Goal: Task Accomplishment & Management: Manage account settings

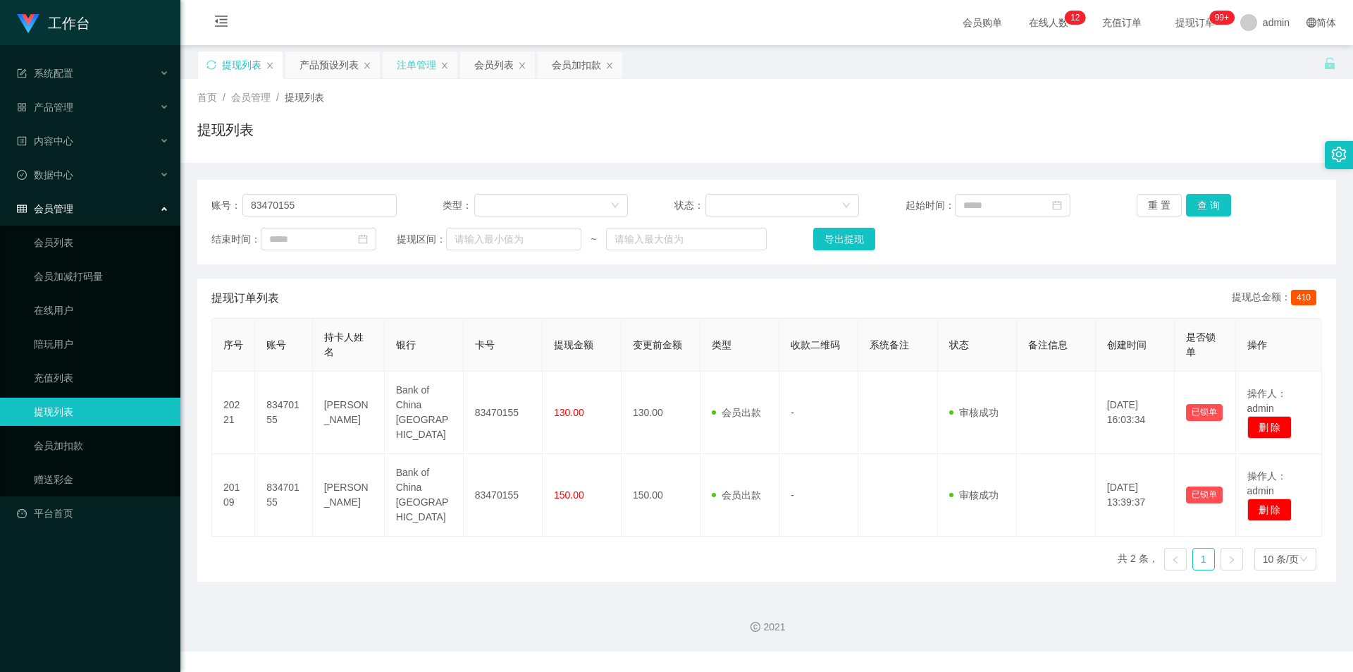
click at [412, 66] on div "注单管理" at bounding box center [416, 64] width 39 height 27
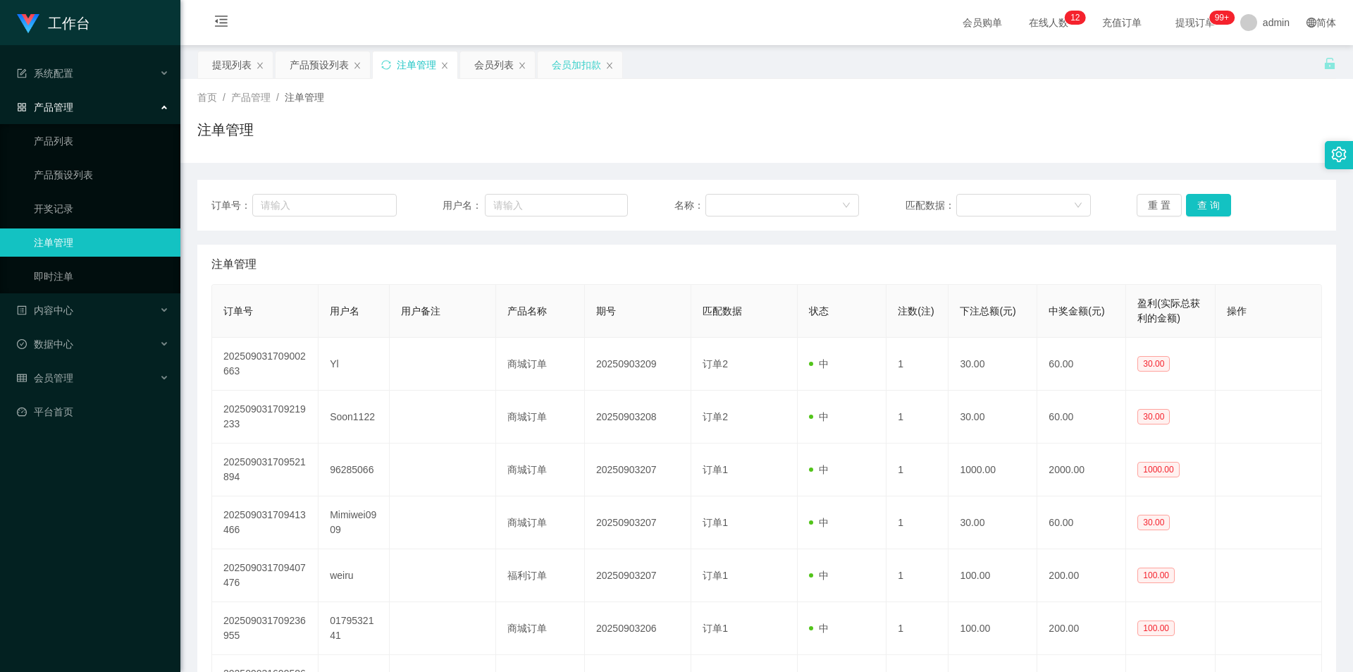
click at [556, 60] on div "会员加扣款" at bounding box center [576, 64] width 49 height 27
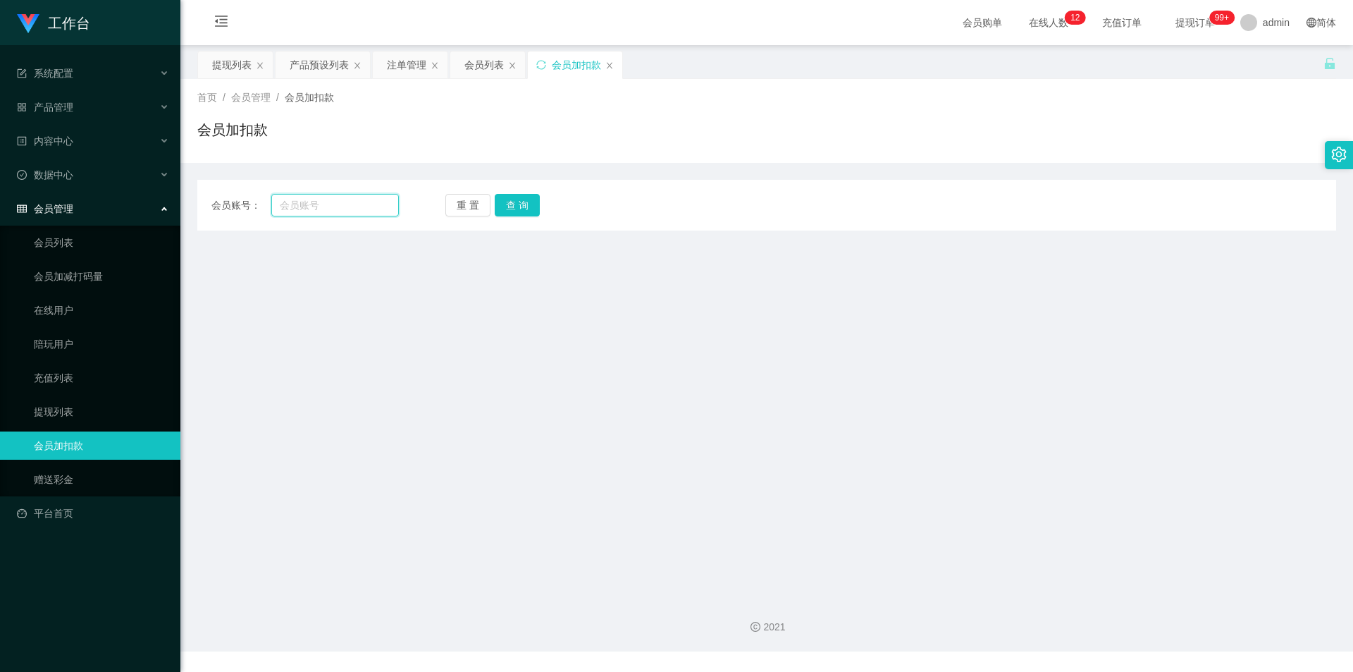
click at [326, 207] on input "text" at bounding box center [335, 205] width 128 height 23
paste input "94764641"
type input "94764641"
click at [532, 212] on button "查 询" at bounding box center [517, 205] width 45 height 23
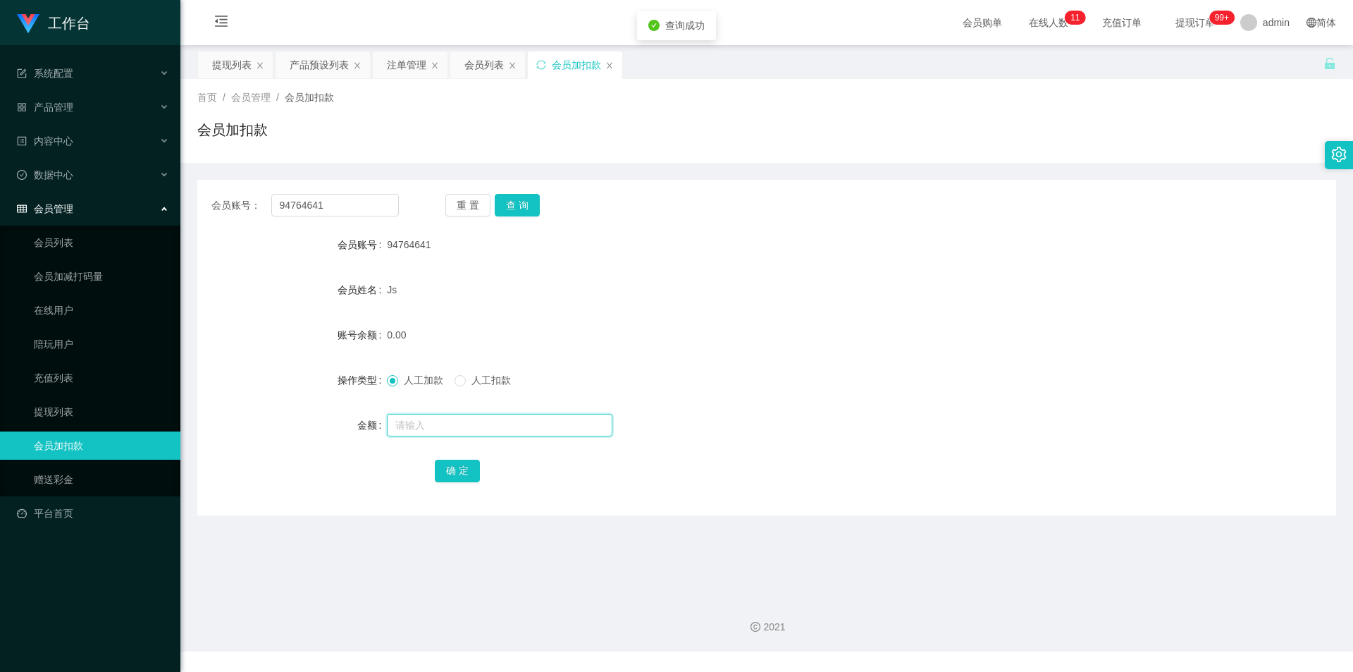
click at [419, 427] on input "text" at bounding box center [500, 425] width 226 height 23
type input "100"
click at [450, 467] on button "确 定" at bounding box center [457, 470] width 45 height 23
click at [867, 357] on form "会员账号 94764641 会员姓名 Js 账号余额 100.00 操作类型 人工加款 人工扣款 金额 确 定" at bounding box center [766, 357] width 1139 height 254
drag, startPoint x: 338, startPoint y: 206, endPoint x: 0, endPoint y: 183, distance: 339.1
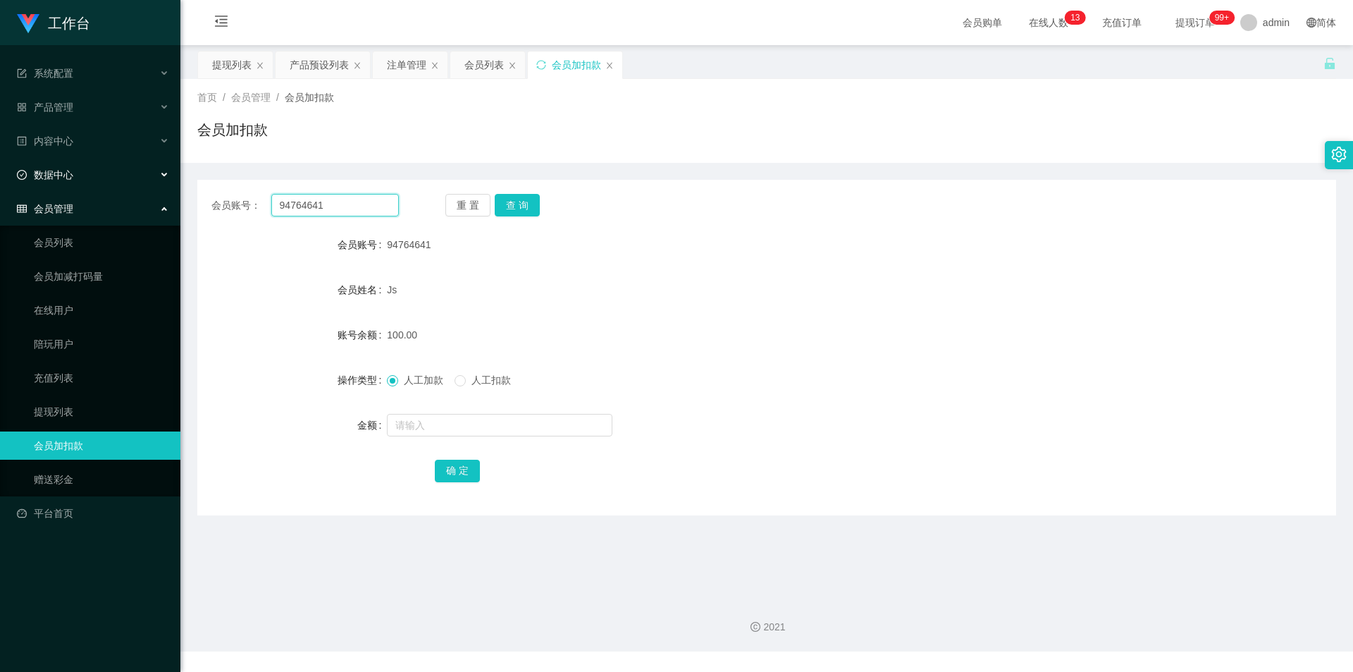
click at [0, 183] on section "工作台 系统配置 产品管理 产品列表 产品预设列表 开奖记录 注单管理 即时注单 内容中心 数据中心 会员管理 会员列表 会员加减打码量 在线用户 陪玩用户 …" at bounding box center [676, 325] width 1353 height 651
click at [511, 211] on button "查 询" at bounding box center [517, 205] width 45 height 23
drag, startPoint x: 919, startPoint y: 239, endPoint x: 1167, endPoint y: 149, distance: 264.0
click at [923, 239] on div "94764641" at bounding box center [719, 244] width 665 height 28
click at [1168, 147] on div "会员加扣款" at bounding box center [766, 135] width 1139 height 32
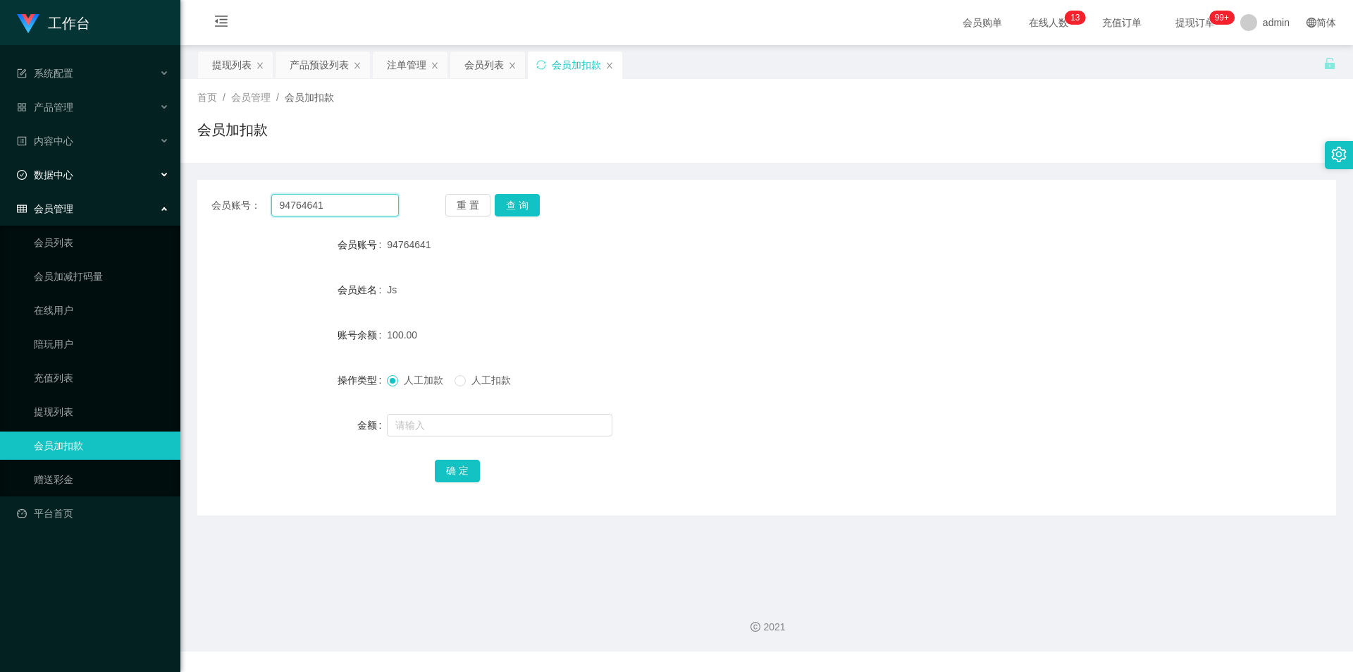
drag, startPoint x: 338, startPoint y: 201, endPoint x: 21, endPoint y: 186, distance: 317.5
click at [21, 186] on section "工作台 系统配置 产品管理 产品列表 产品预设列表 开奖记录 注单管理 即时注单 内容中心 数据中心 会员管理 会员列表 会员加减打码量 在线用户 陪玩用户 …" at bounding box center [676, 325] width 1353 height 651
click at [523, 203] on button "查 询" at bounding box center [517, 205] width 45 height 23
drag, startPoint x: 840, startPoint y: 218, endPoint x: 850, endPoint y: 218, distance: 9.9
click at [845, 218] on div "会员账号： 94764641 重 置 查 询 会员账号 94764641 会员姓名 Js 账号余额 100.00 操作类型 人工加款 人工扣款 金额 确 定" at bounding box center [766, 347] width 1139 height 335
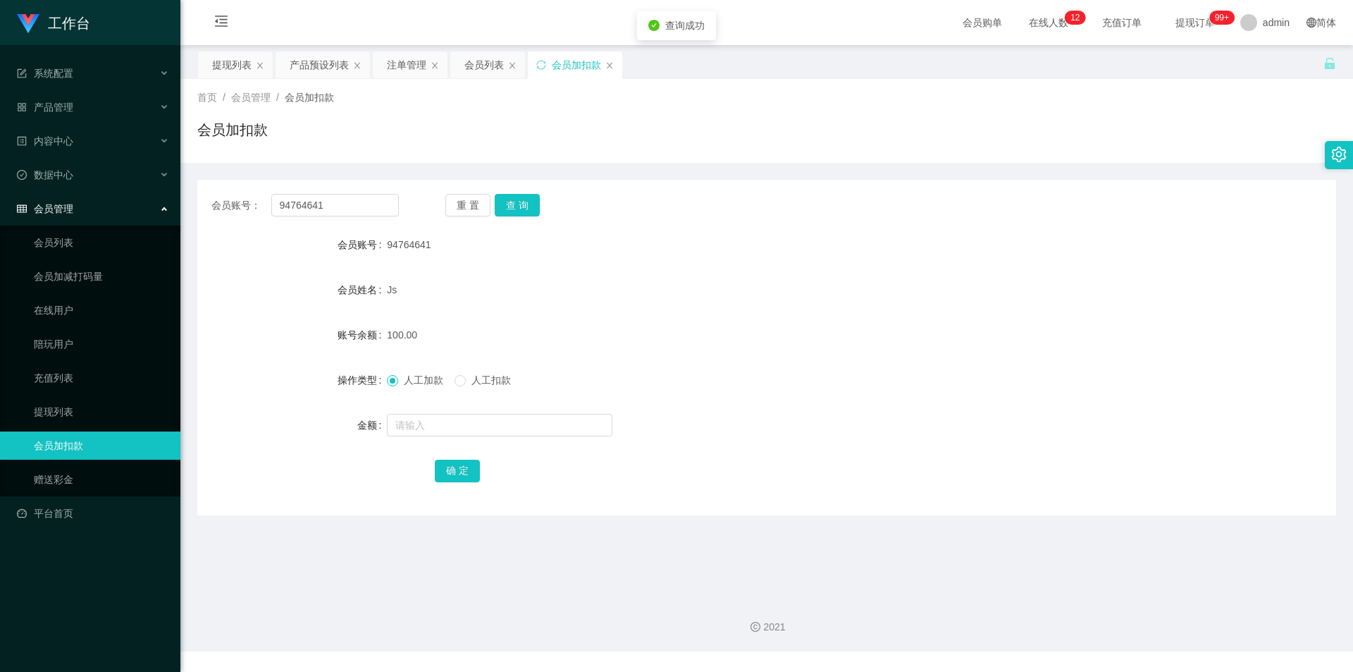
click at [1008, 145] on div "会员加扣款" at bounding box center [766, 135] width 1139 height 32
click at [225, 62] on div "提现列表" at bounding box center [231, 64] width 39 height 27
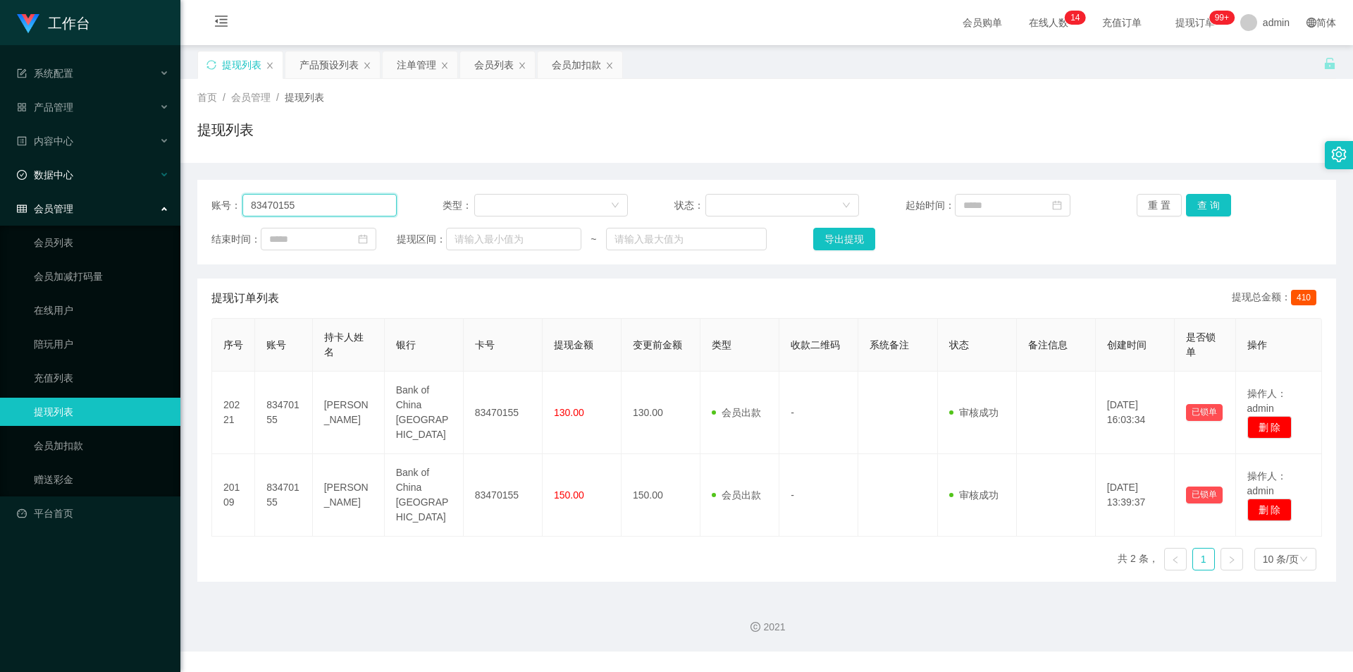
drag, startPoint x: 316, startPoint y: 200, endPoint x: 0, endPoint y: 164, distance: 318.5
click at [0, 164] on section "工作台 系统配置 产品管理 产品列表 产品预设列表 开奖记录 注单管理 即时注单 内容中心 数据中心 会员管理 会员列表 会员加减打码量 在线用户 陪玩用户 …" at bounding box center [676, 325] width 1353 height 651
paste input "94764641"
type input "94764641"
click at [1202, 204] on button "查 询" at bounding box center [1208, 205] width 45 height 23
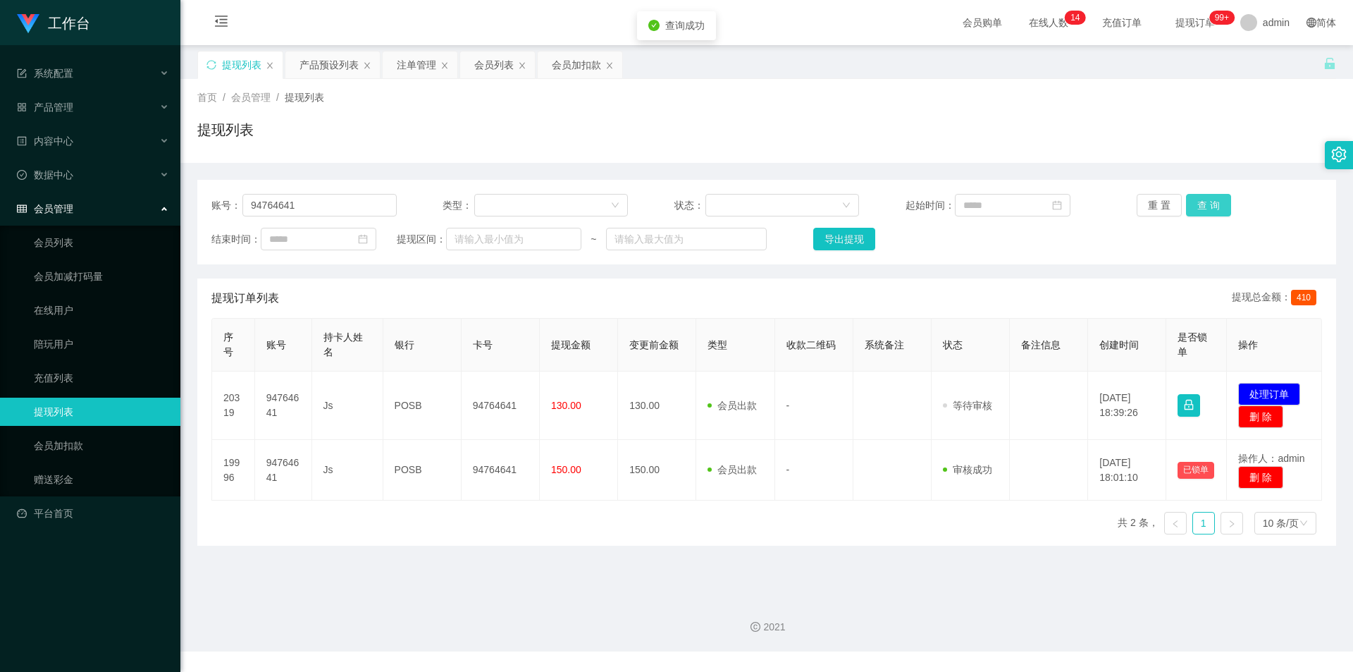
click at [1202, 204] on button "查 询" at bounding box center [1208, 205] width 45 height 23
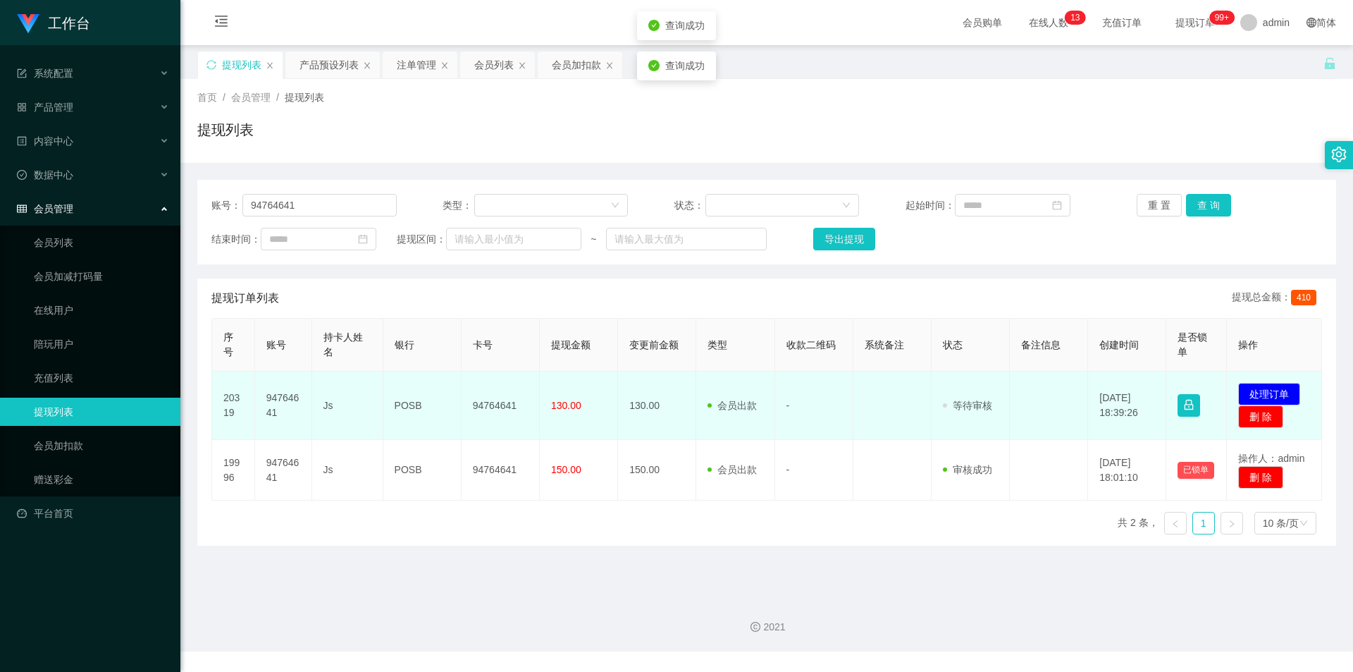
click at [486, 401] on td "94764641" at bounding box center [501, 405] width 78 height 68
copy td "94764641"
click at [1271, 392] on button "处理订单" at bounding box center [1269, 394] width 62 height 23
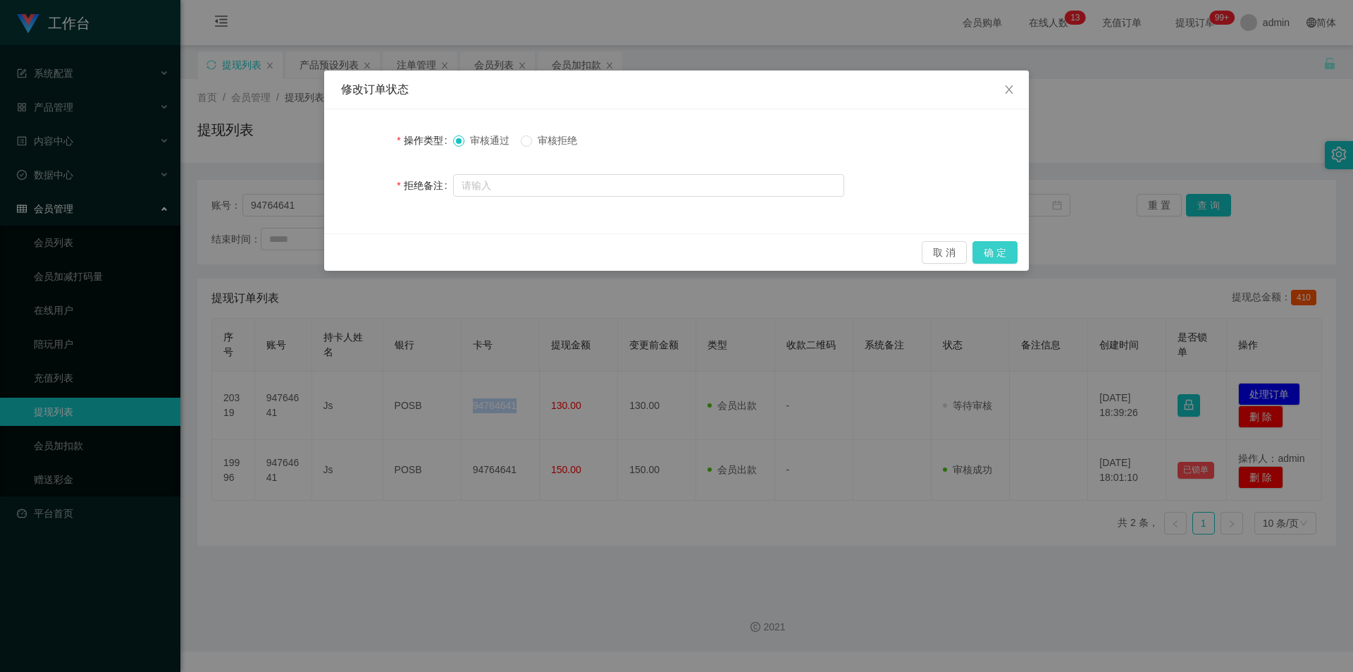
click at [1000, 252] on button "确 定" at bounding box center [995, 252] width 45 height 23
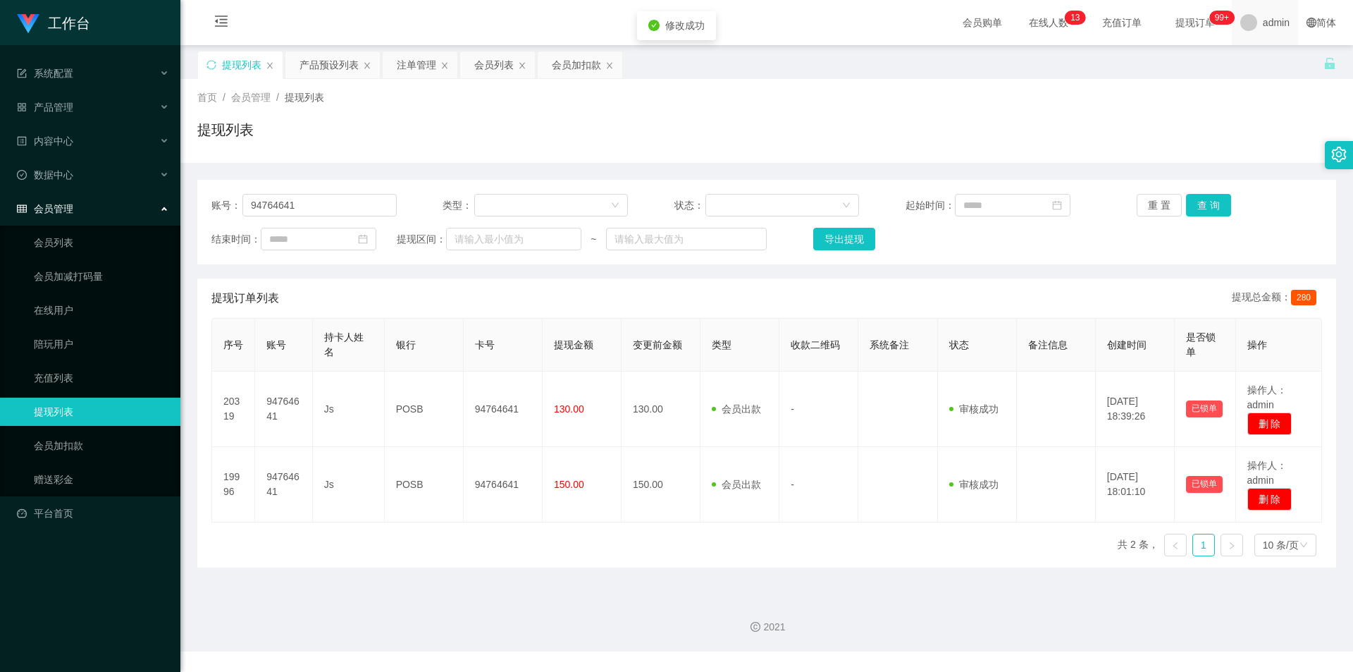
drag, startPoint x: 1220, startPoint y: 121, endPoint x: 1254, endPoint y: 26, distance: 101.0
click at [1221, 120] on div "提现列表" at bounding box center [766, 135] width 1139 height 32
